Goal: Information Seeking & Learning: Learn about a topic

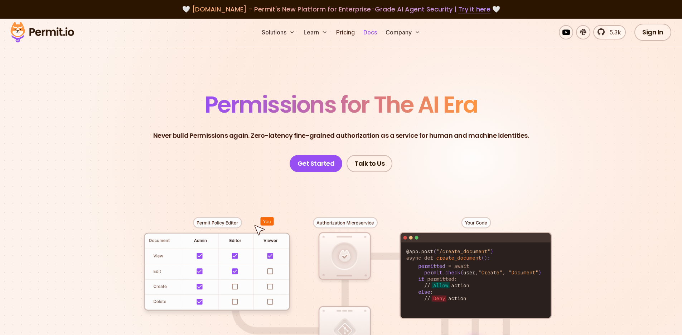
click at [370, 34] on link "Docs" at bounding box center [370, 32] width 19 height 14
click at [322, 162] on link "Get Started" at bounding box center [316, 163] width 53 height 17
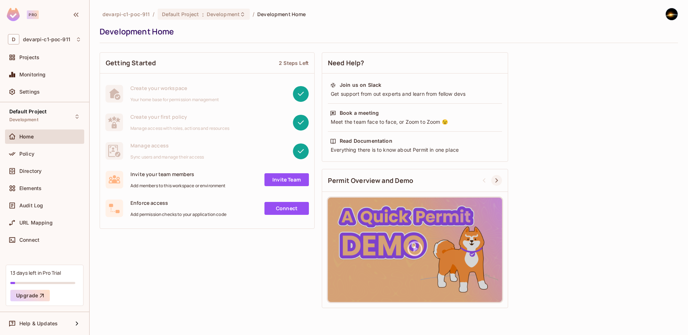
click at [494, 182] on icon at bounding box center [496, 180] width 9 height 9
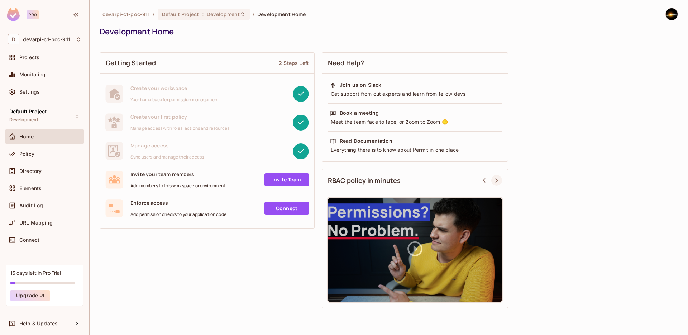
click at [494, 182] on icon at bounding box center [496, 180] width 9 height 9
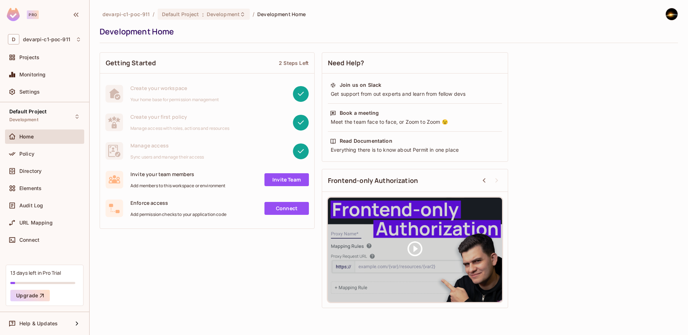
click at [494, 182] on icon at bounding box center [496, 180] width 9 height 9
click at [476, 179] on div "Frontend-only Authorization" at bounding box center [415, 180] width 186 height 23
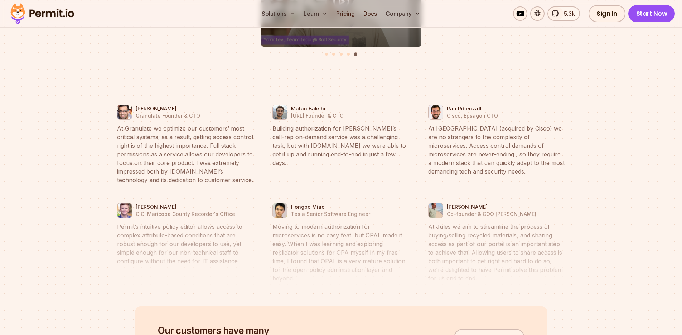
scroll to position [3299, 0]
